Goal: Check status: Check status

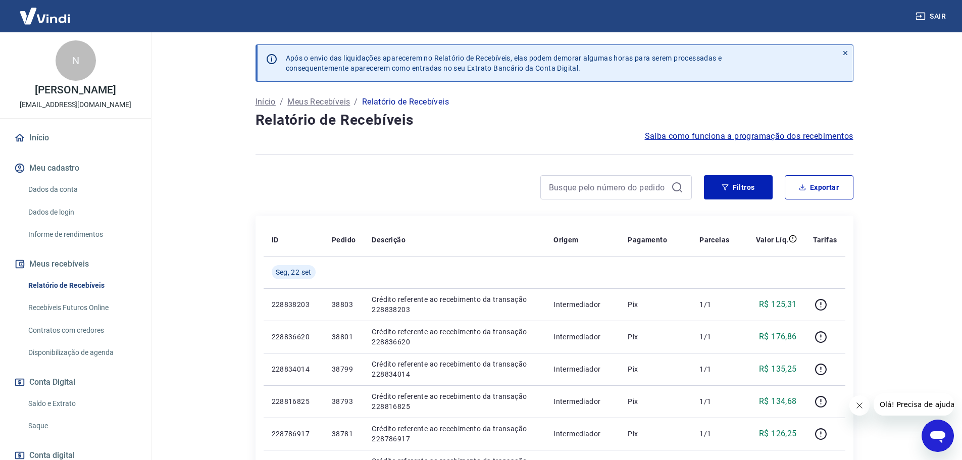
click at [82, 403] on link "Saldo e Extrato" at bounding box center [81, 403] width 115 height 21
